Goal: Find specific page/section: Find specific page/section

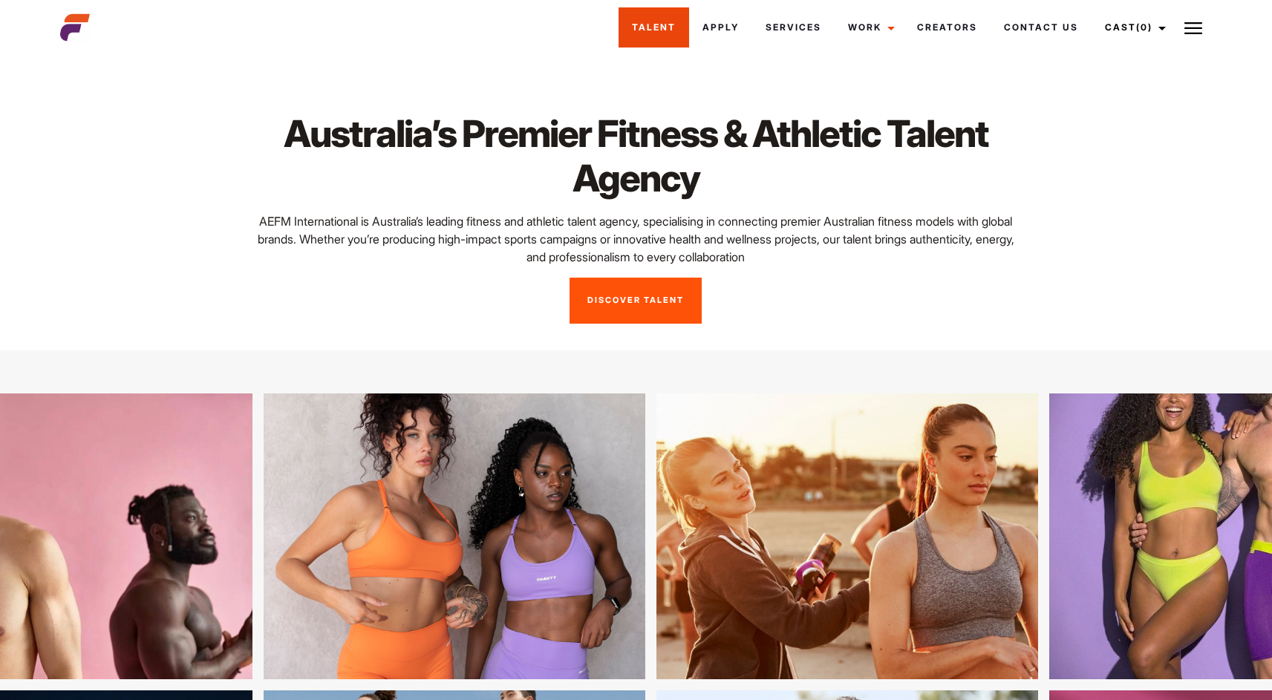
click at [664, 24] on link "Talent" at bounding box center [653, 27] width 71 height 40
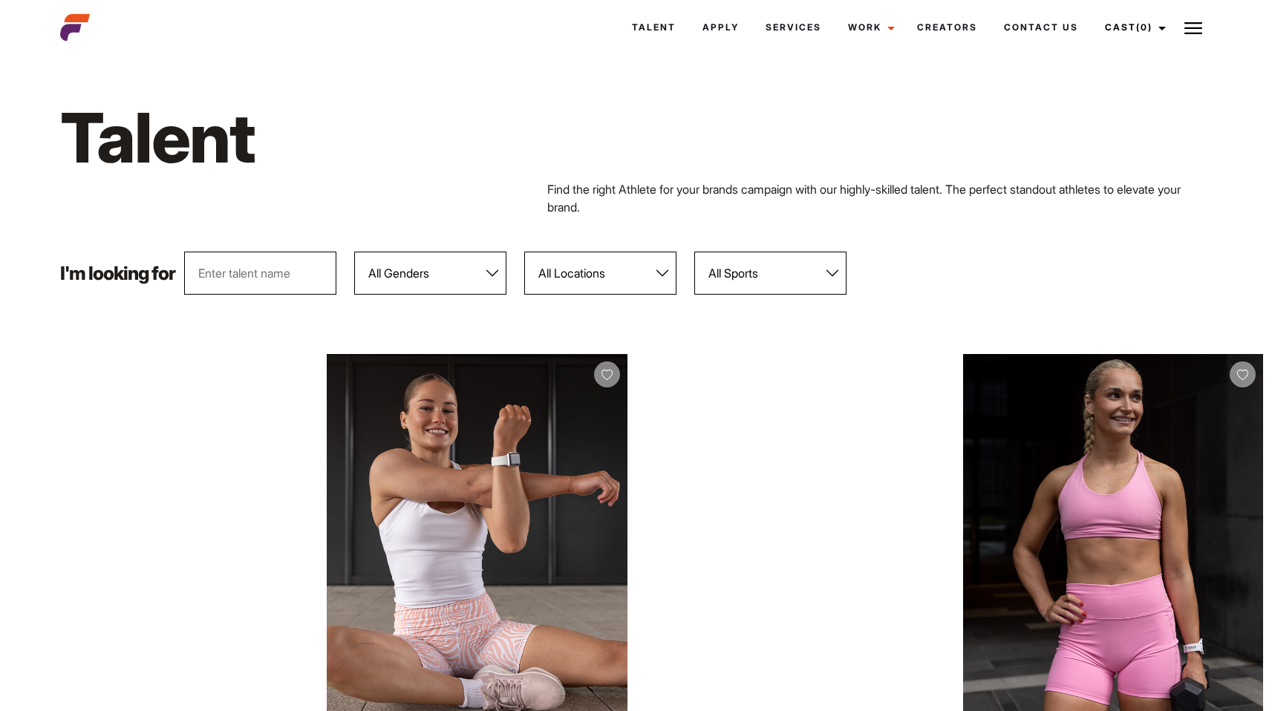
click at [469, 269] on select "All Genders Female Male" at bounding box center [430, 273] width 152 height 43
select select "103"
click at [355, 252] on select "All Genders Female Male" at bounding box center [430, 273] width 152 height 43
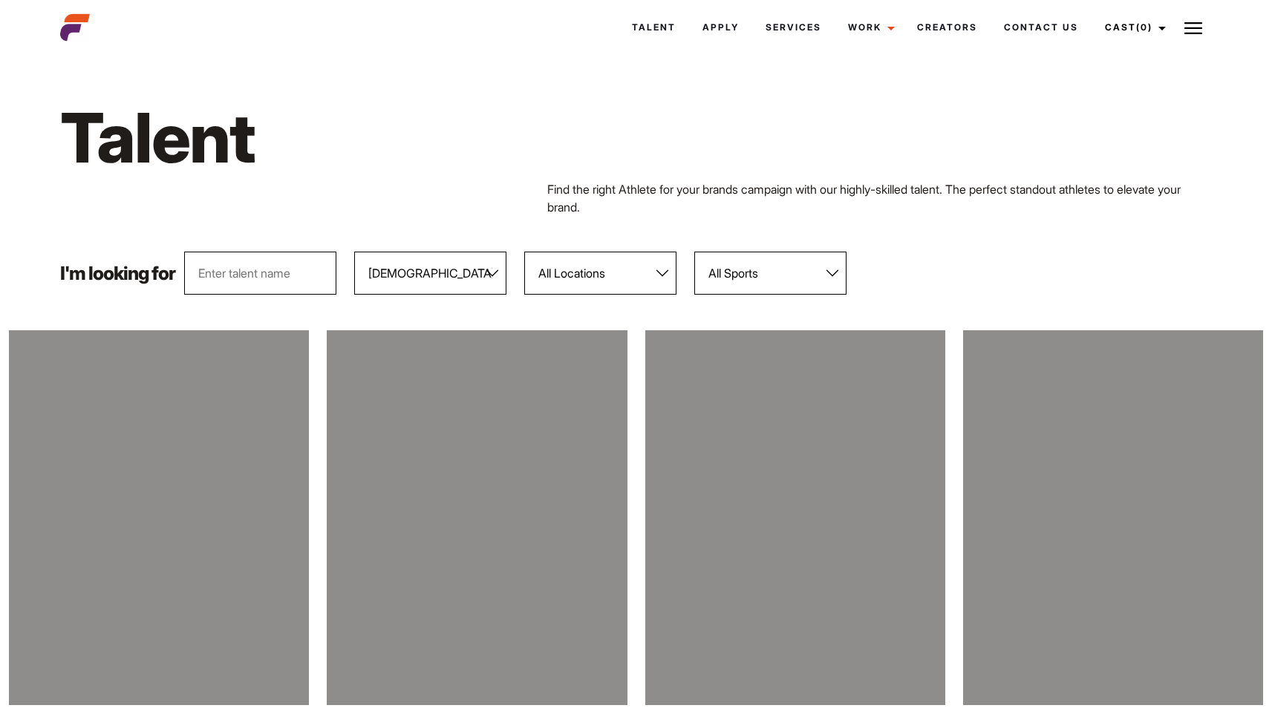
click at [591, 280] on select "All Locations Adelaide Brisbane Darwin Gold Coast Melbourne Perth Sunshine Coas…" at bounding box center [600, 273] width 152 height 43
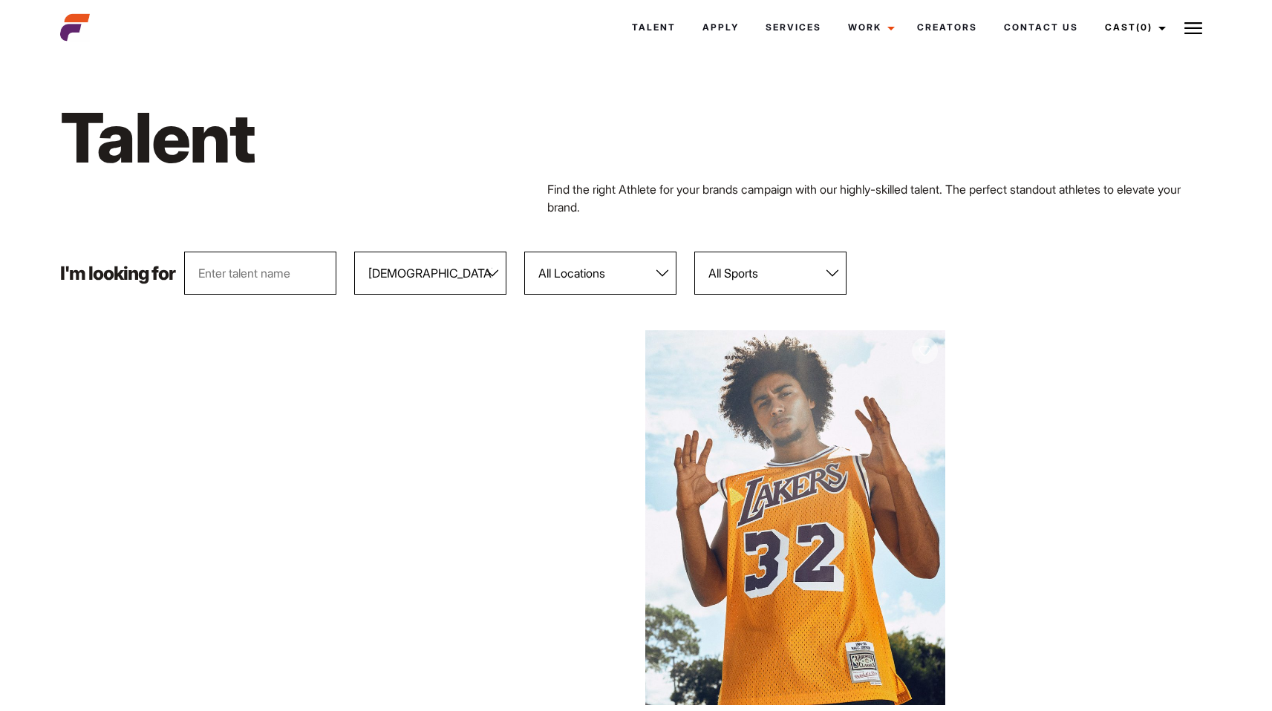
select select "118"
click at [525, 252] on select "All Locations Adelaide Brisbane Darwin Gold Coast Melbourne Perth Sunshine Coas…" at bounding box center [600, 273] width 152 height 43
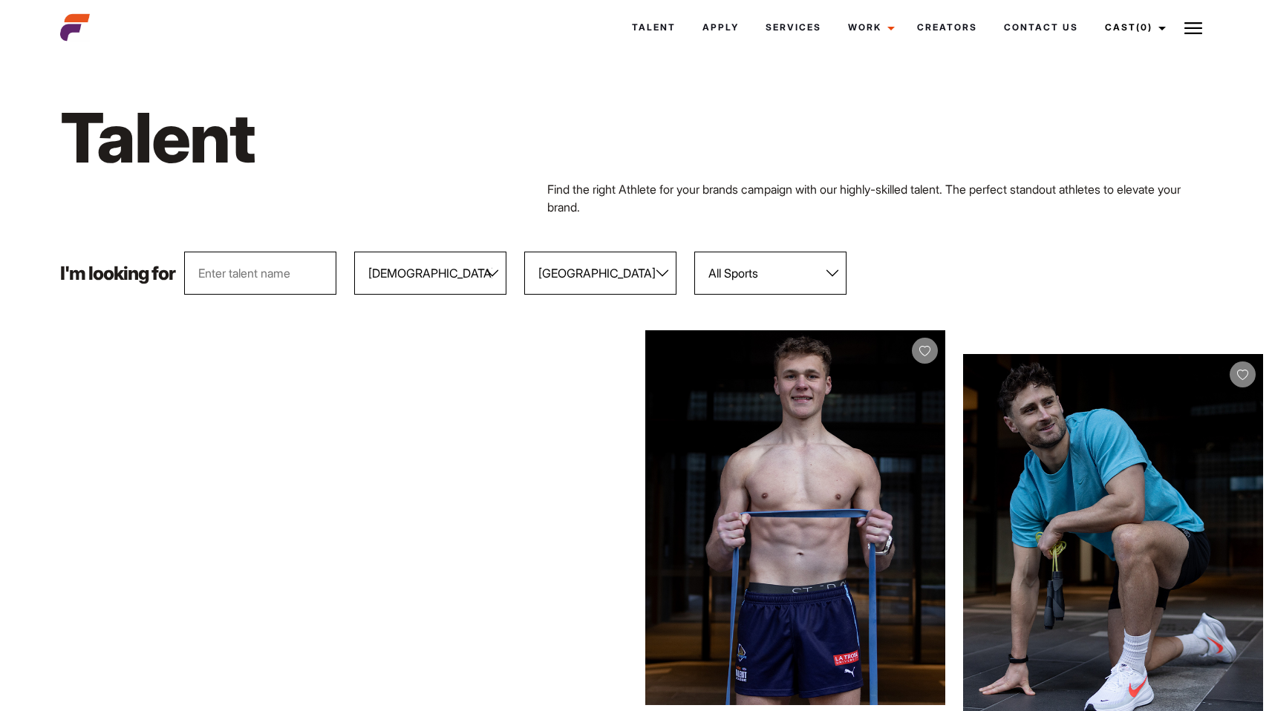
click at [744, 269] on select "All Sports 100 Meter Butterfly Acrobatics Aerial awareness Aerobics AFL Aflw Am…" at bounding box center [770, 273] width 152 height 43
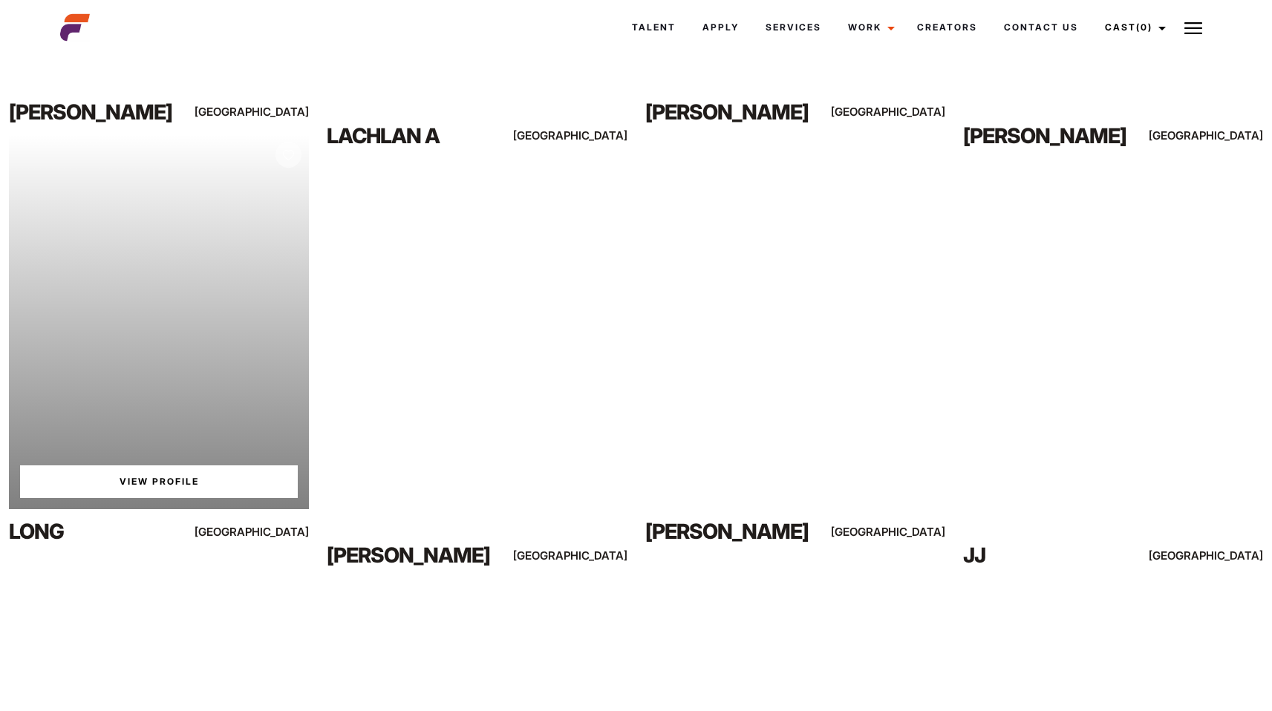
scroll to position [2718, 0]
